Goal: Task Accomplishment & Management: Use online tool/utility

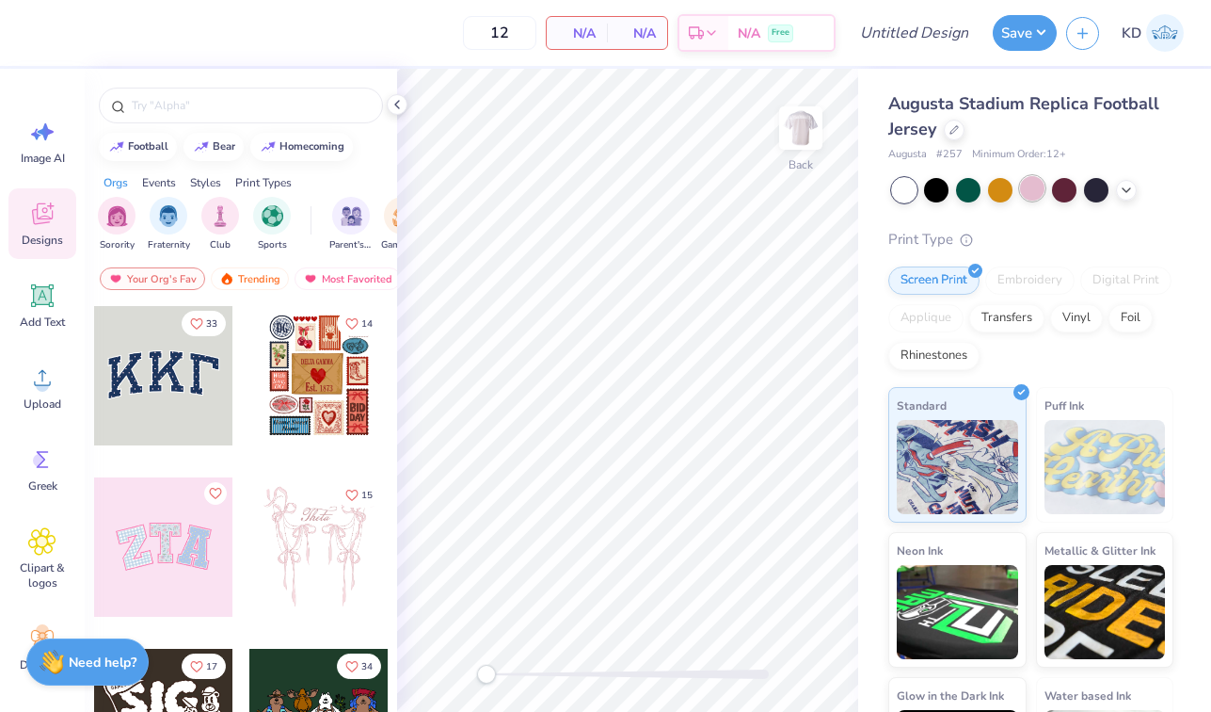
click at [1034, 187] on div at bounding box center [1032, 188] width 24 height 24
click at [41, 301] on icon at bounding box center [43, 296] width 18 height 18
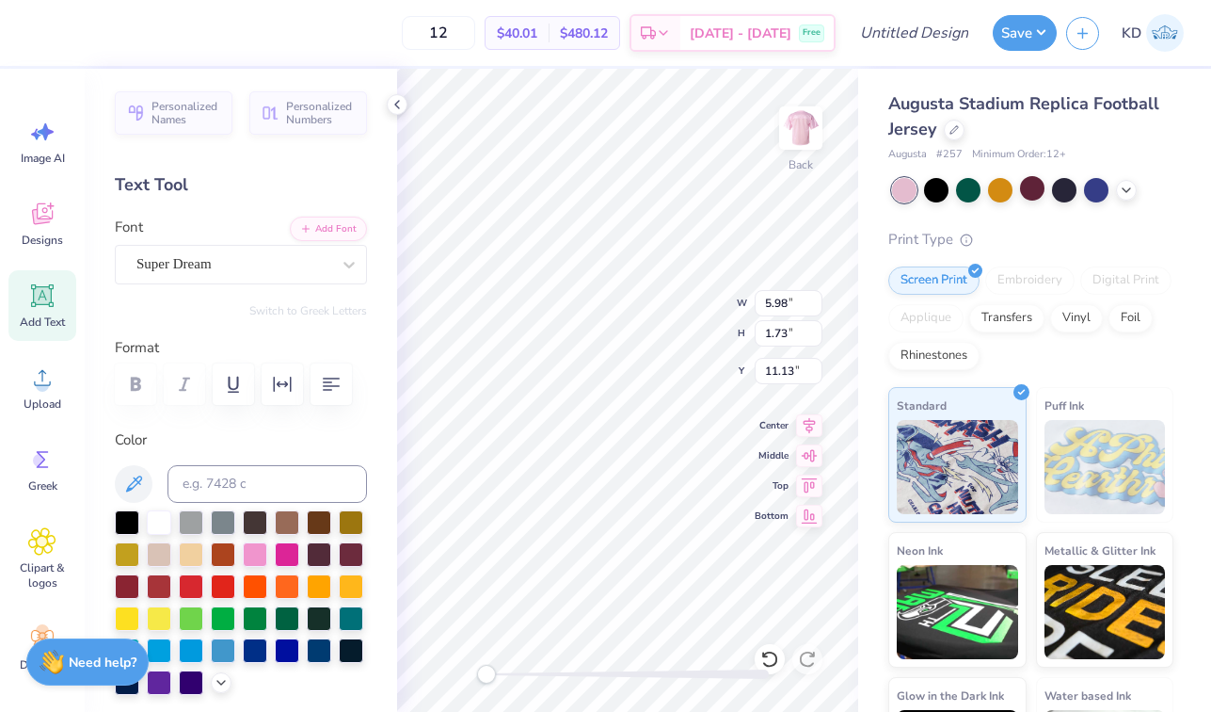
scroll to position [0, 1]
type textarea "Tri Delta"
click at [326, 271] on div "Super Dream" at bounding box center [234, 263] width 198 height 29
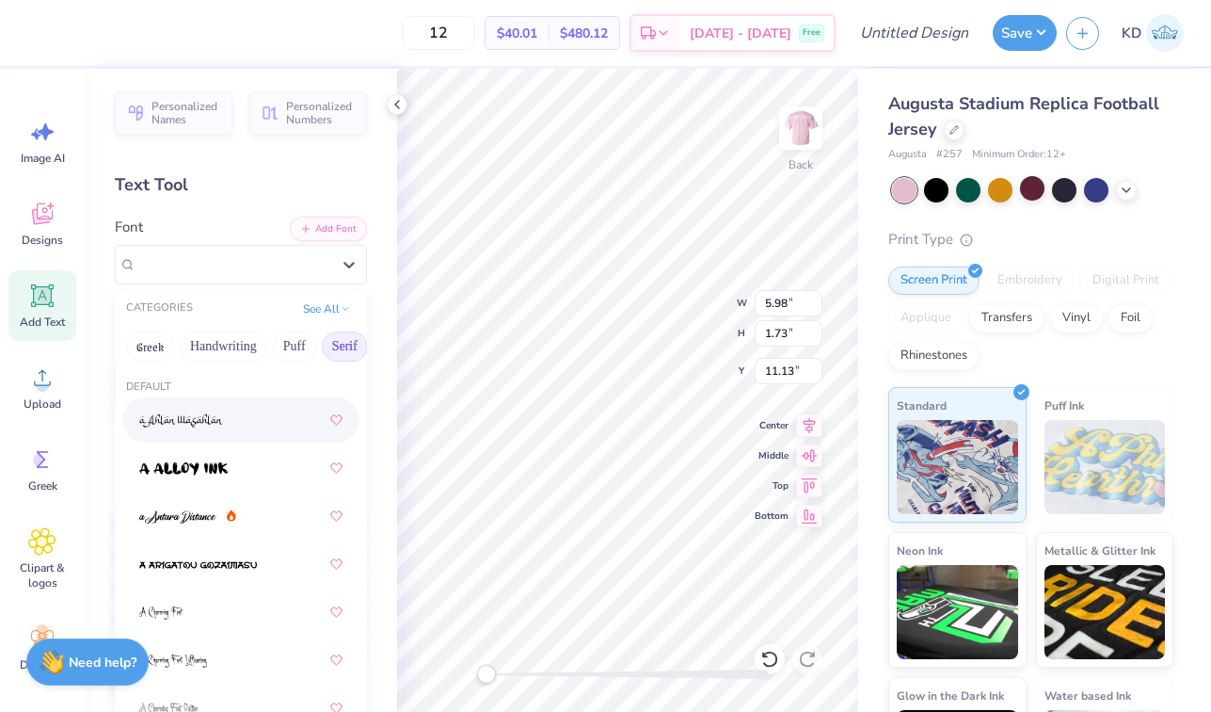
click at [343, 347] on button "Serif" at bounding box center [345, 346] width 46 height 30
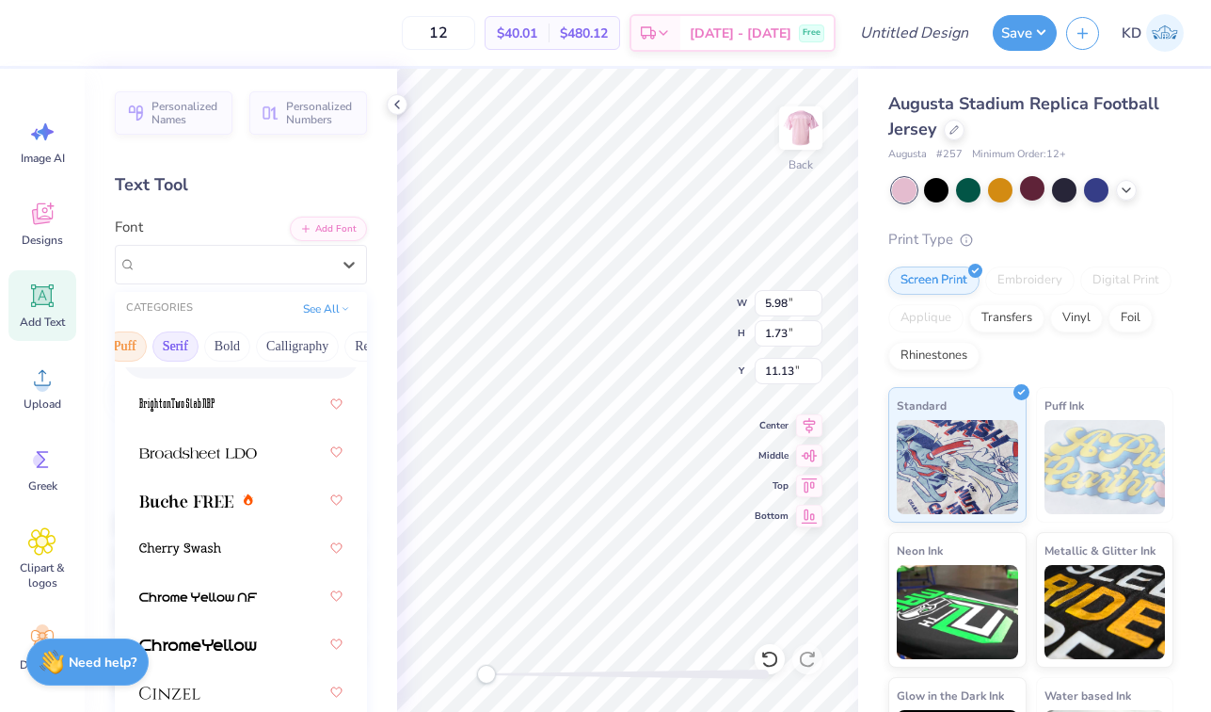
scroll to position [0, 184]
click at [213, 342] on button "Bold" at bounding box center [213, 346] width 46 height 30
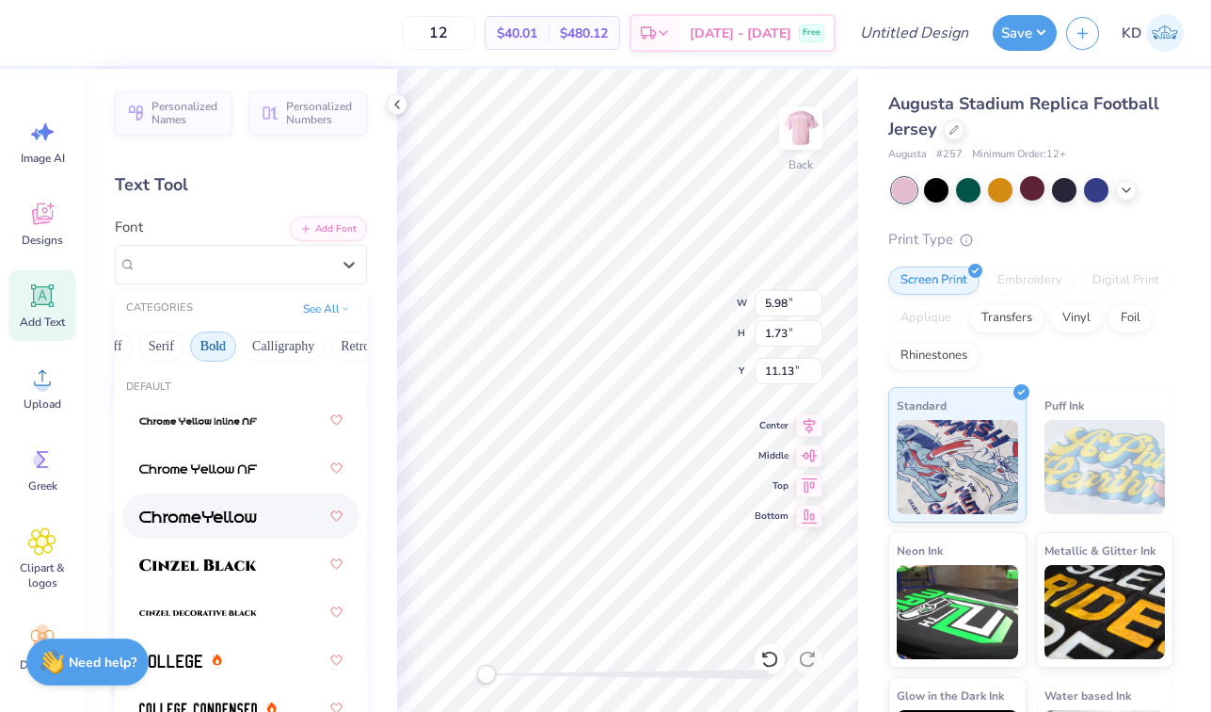
scroll to position [54, 0]
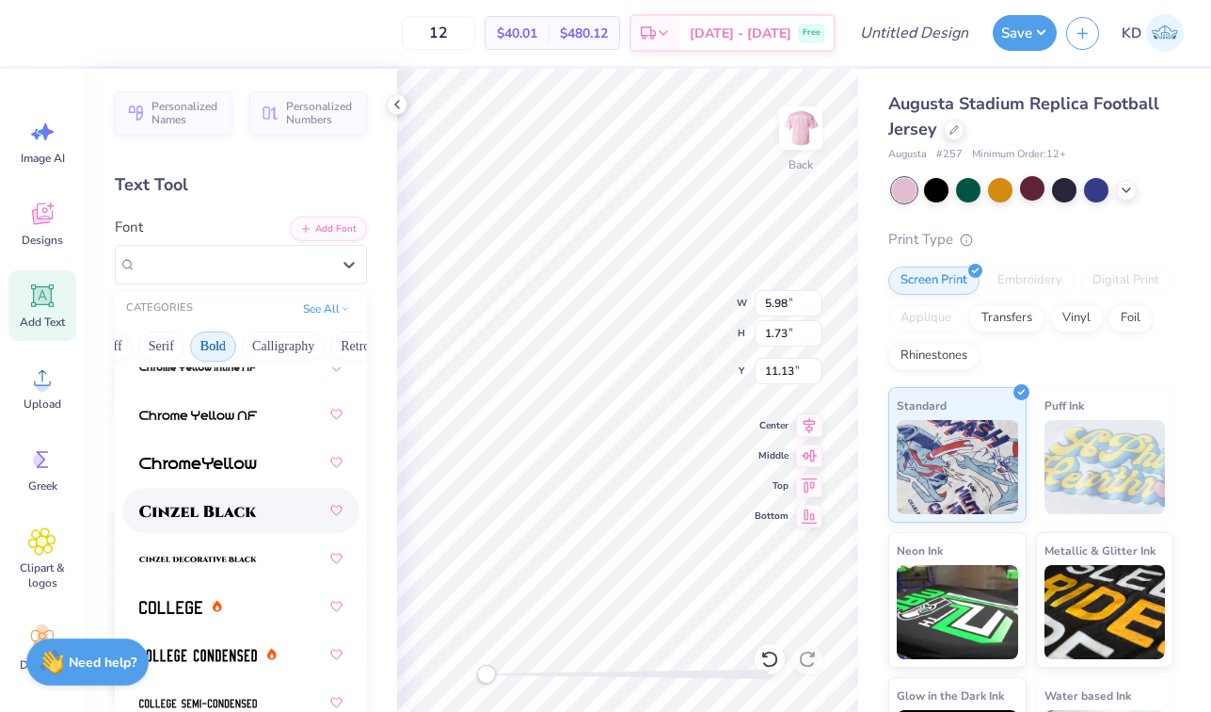
click at [241, 506] on img at bounding box center [198, 511] width 118 height 13
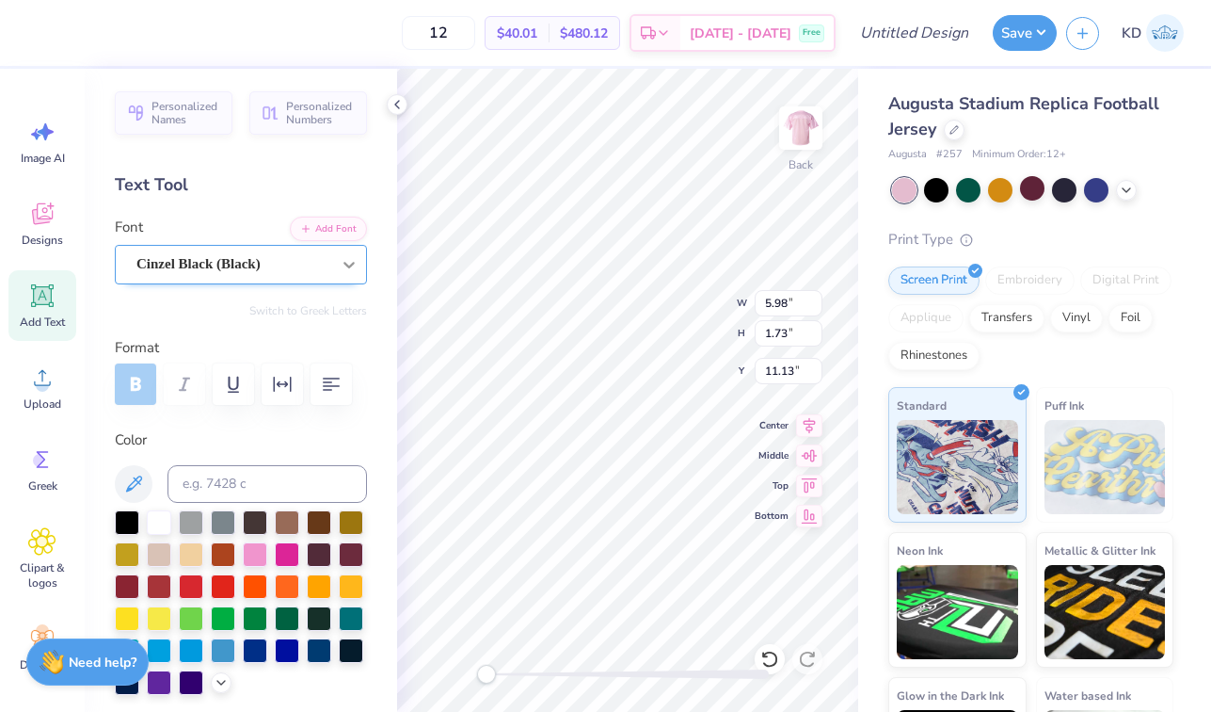
click at [335, 269] on div at bounding box center [349, 265] width 34 height 34
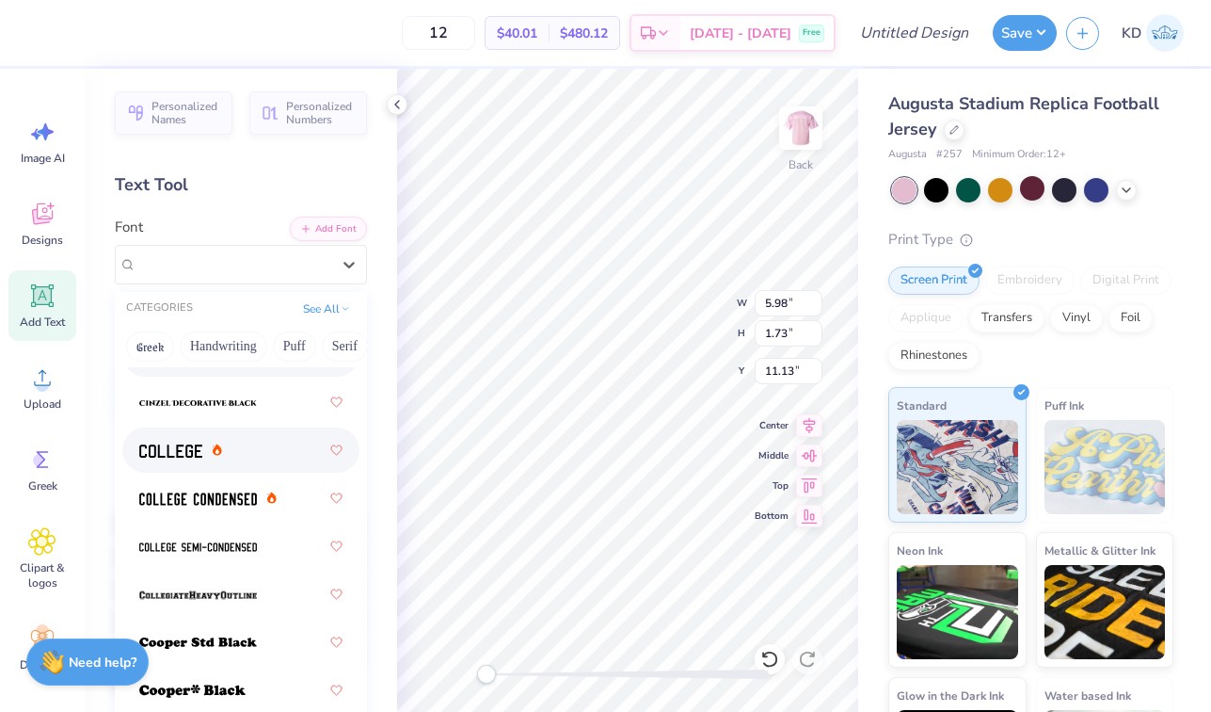
scroll to position [211, 0]
click at [246, 490] on span at bounding box center [198, 498] width 118 height 20
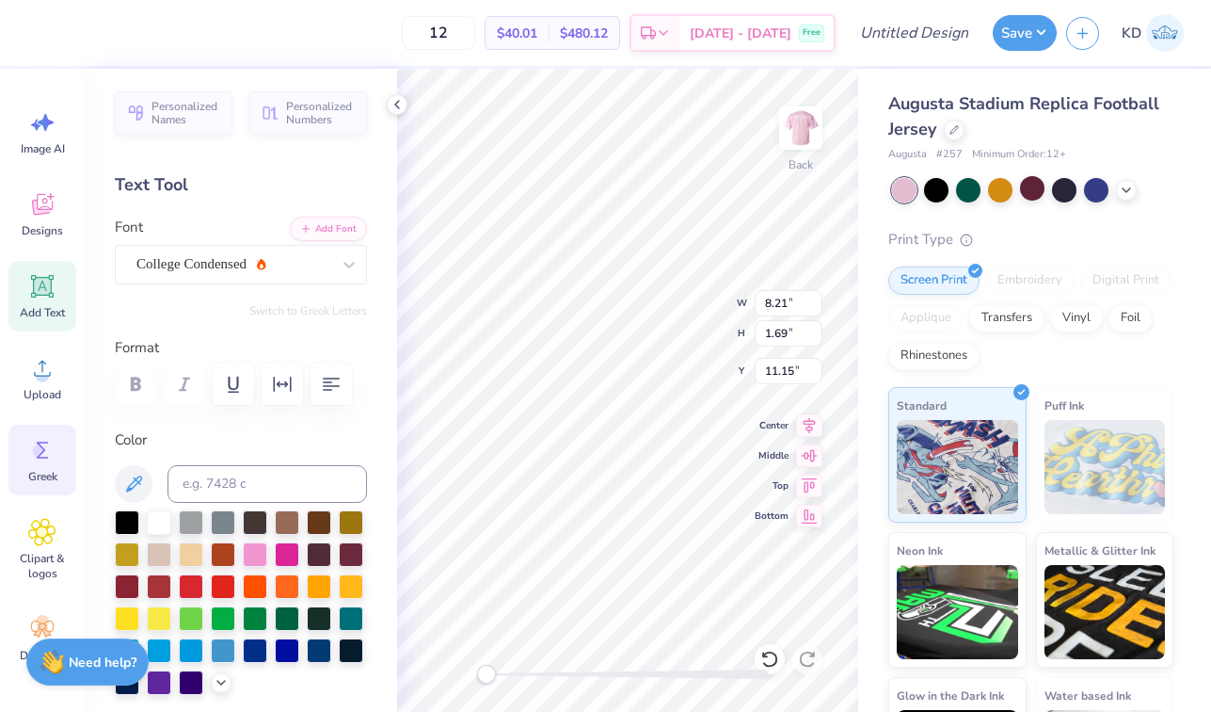
scroll to position [0, 0]
